Goal: Navigation & Orientation: Go to known website

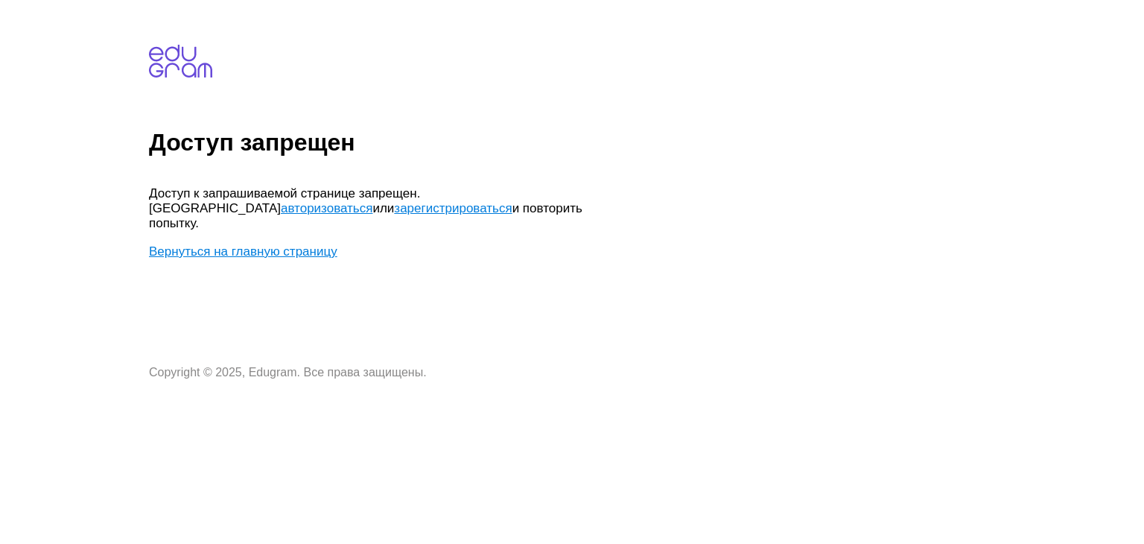
click at [372, 201] on link "авторизоваться" at bounding box center [327, 208] width 92 height 14
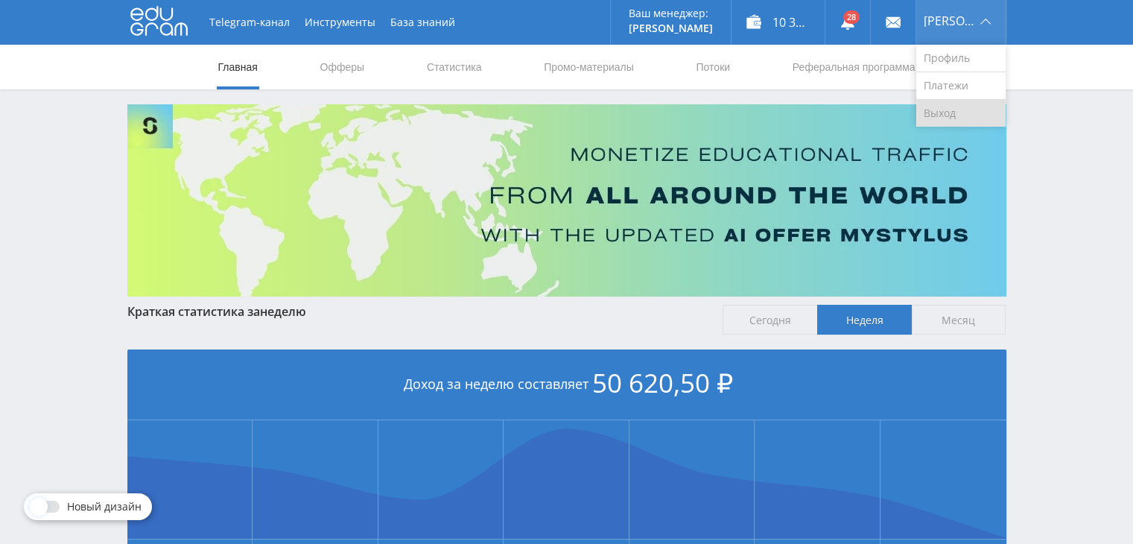
click at [966, 107] on link "Выход" at bounding box center [960, 113] width 89 height 27
